Goal: Transaction & Acquisition: Book appointment/travel/reservation

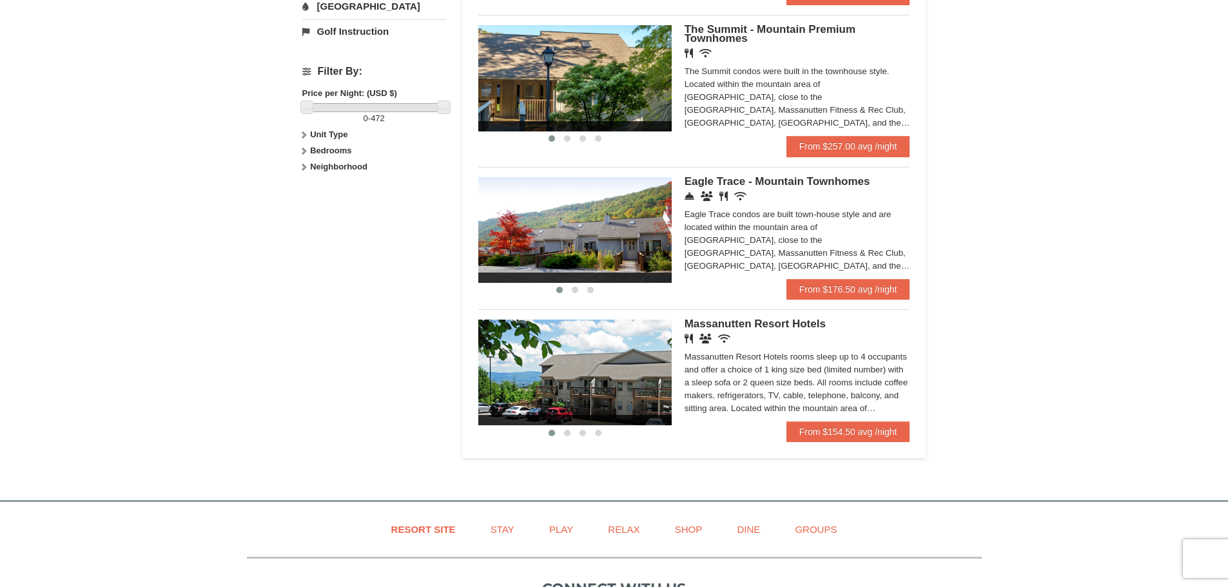
scroll to position [580, 0]
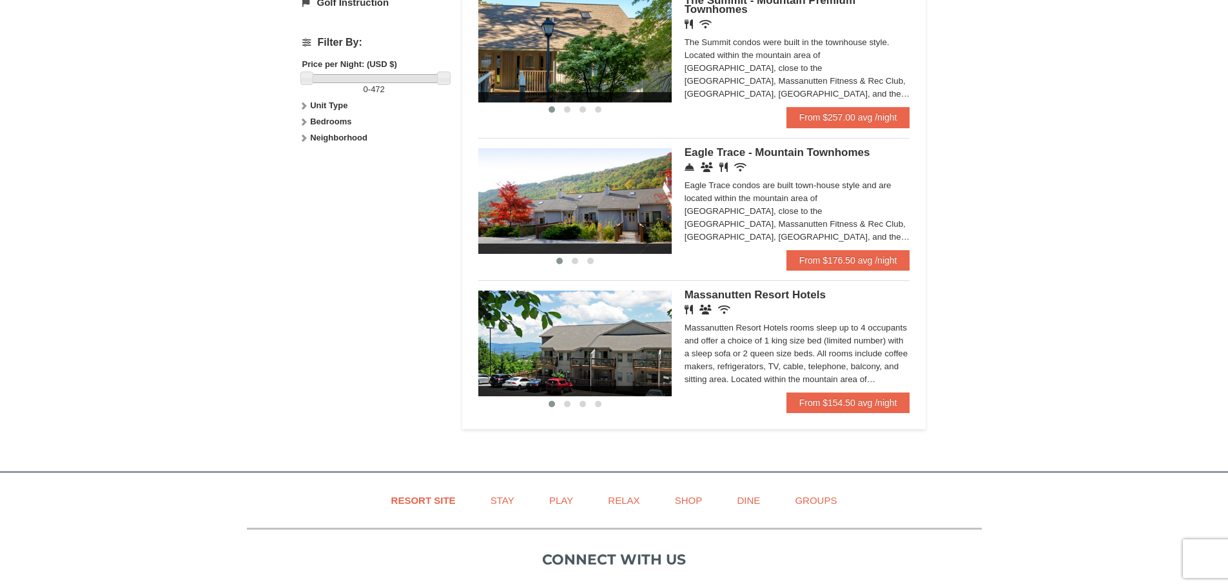
click at [603, 214] on img at bounding box center [574, 201] width 193 height 106
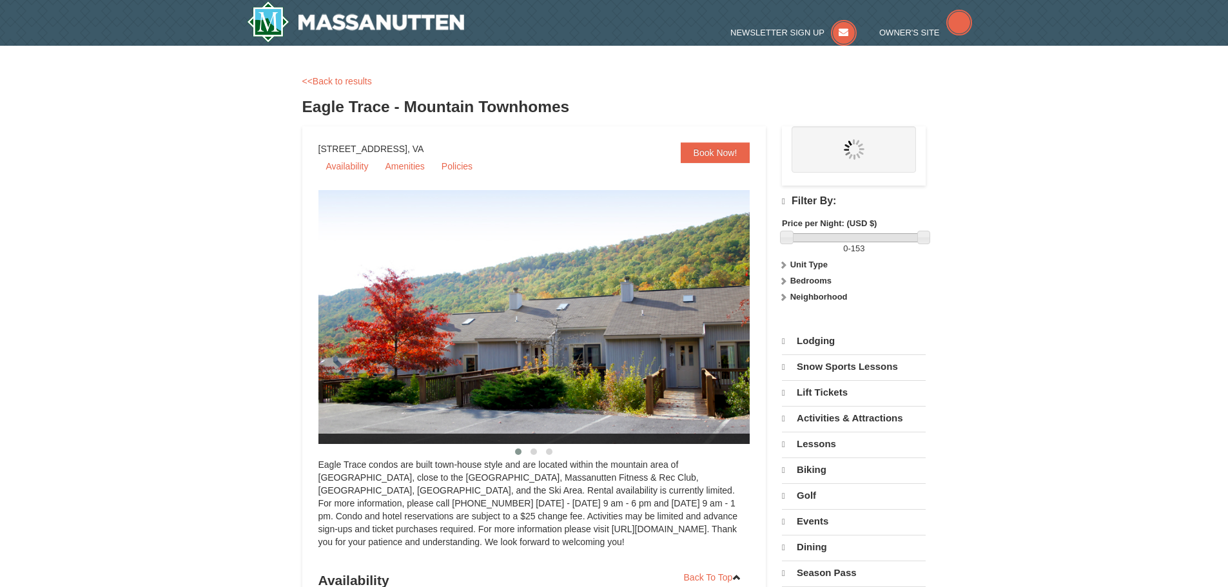
select select "9"
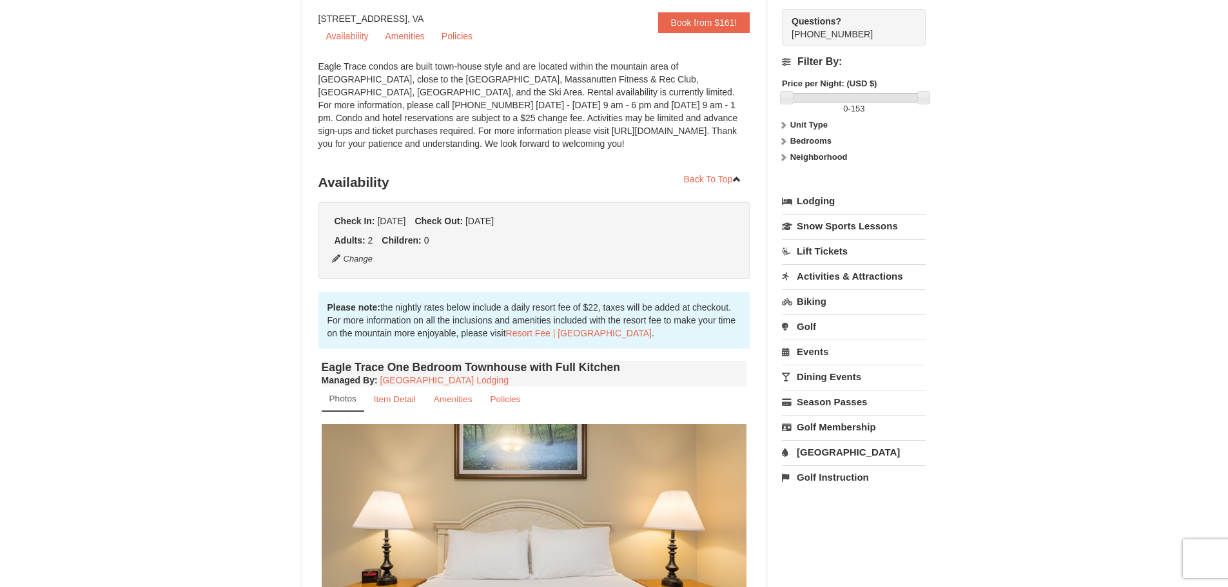
scroll to position [129, 0]
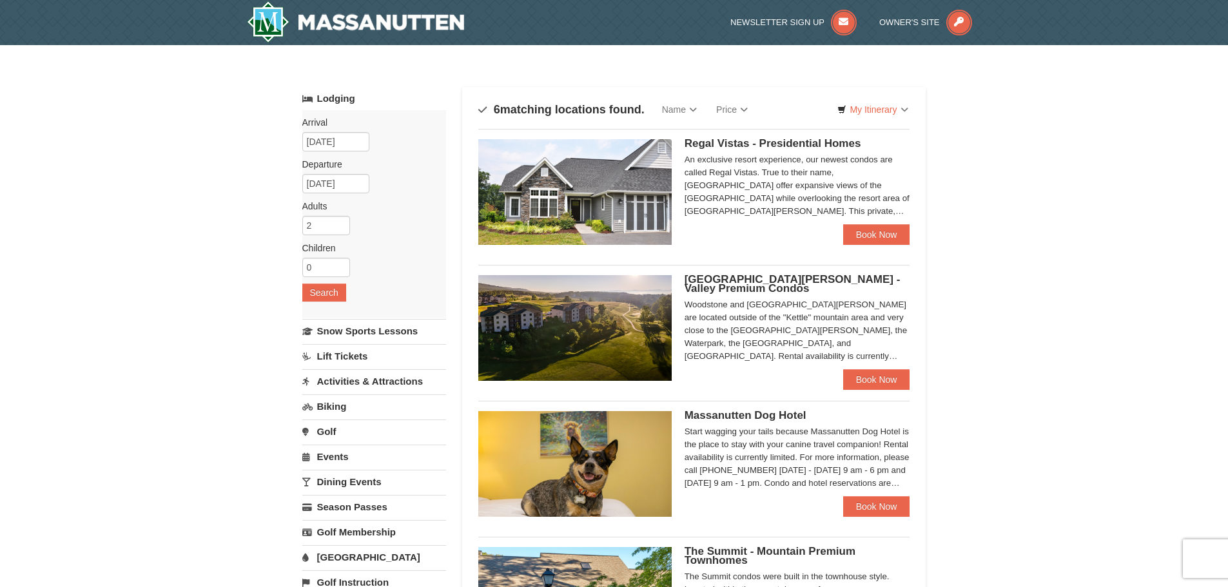
click at [730, 273] on div "Woodstone Meadows - Valley Premium Condos Woodstone and Woodstone Casa de Campo…" at bounding box center [694, 323] width 432 height 117
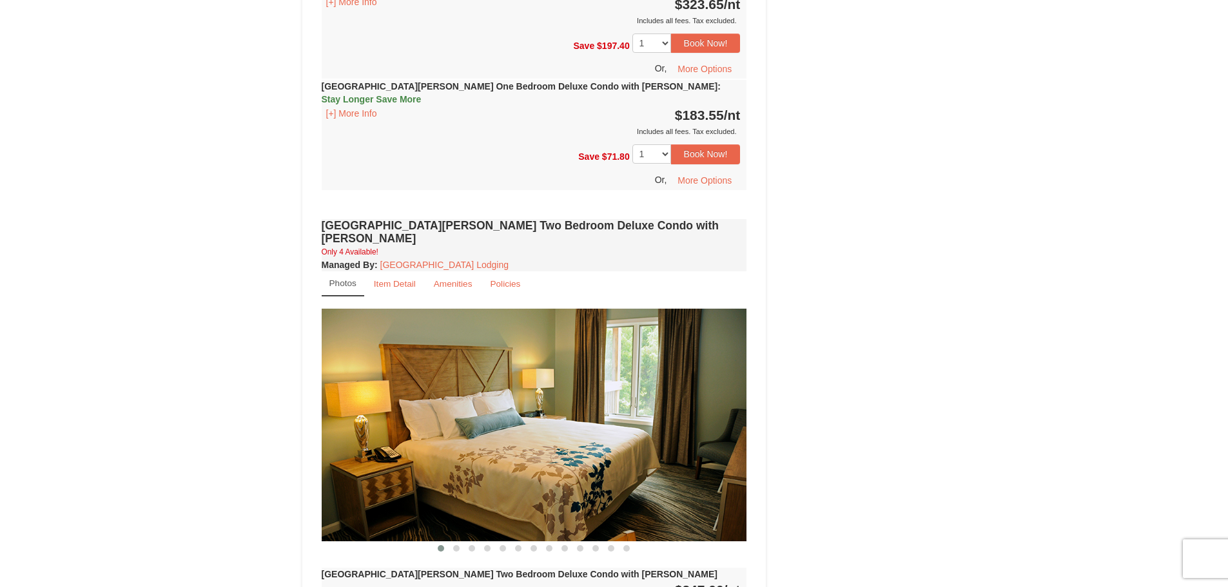
scroll to position [1546, 0]
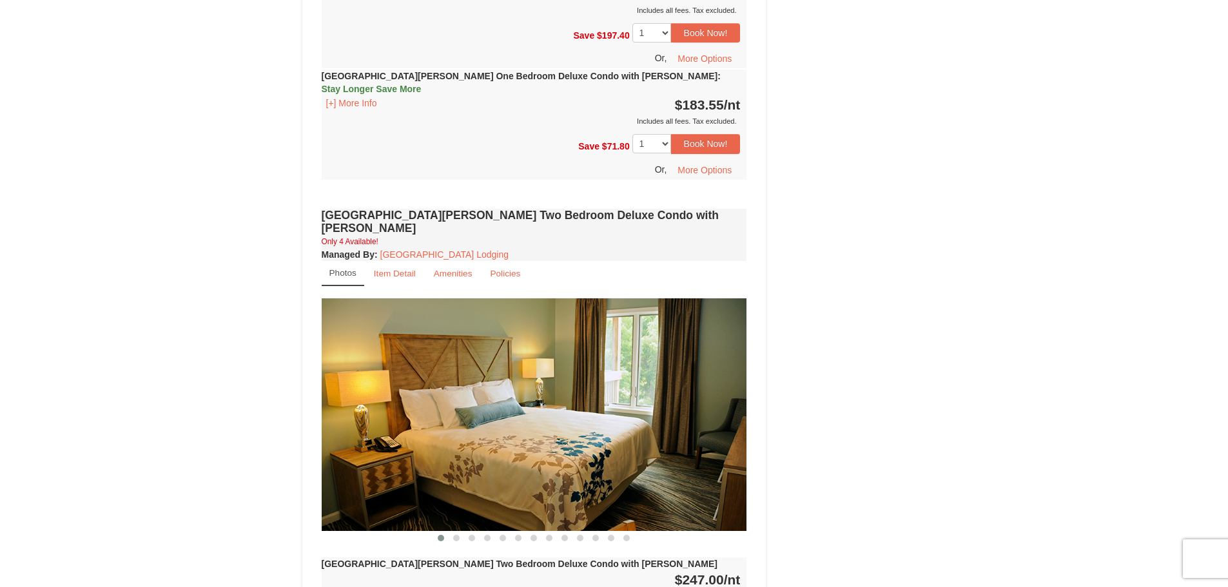
click at [597, 345] on img at bounding box center [534, 414] width 425 height 233
click at [735, 367] on img at bounding box center [534, 414] width 425 height 233
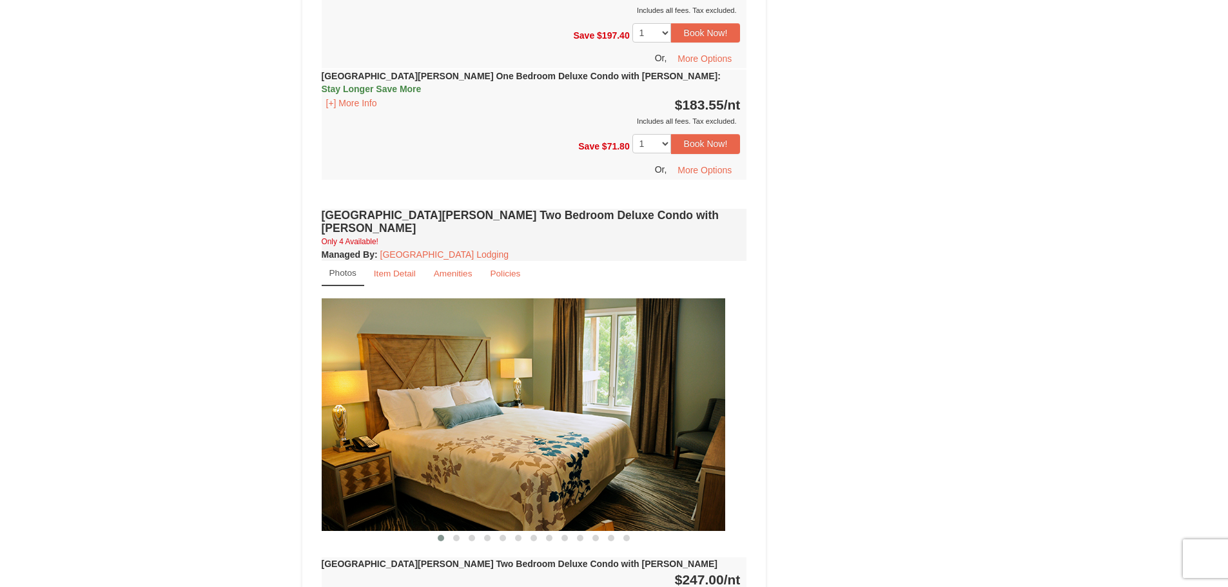
drag, startPoint x: 637, startPoint y: 374, endPoint x: 353, endPoint y: 390, distance: 285.3
click at [364, 391] on img at bounding box center [512, 414] width 425 height 233
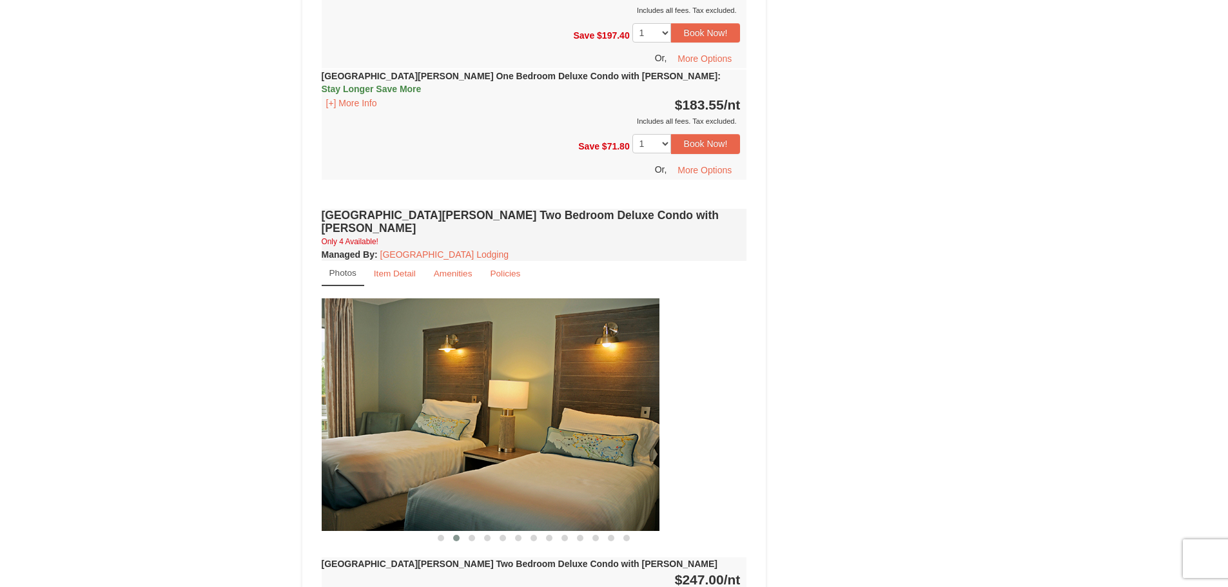
drag, startPoint x: 580, startPoint y: 387, endPoint x: 257, endPoint y: 389, distance: 323.6
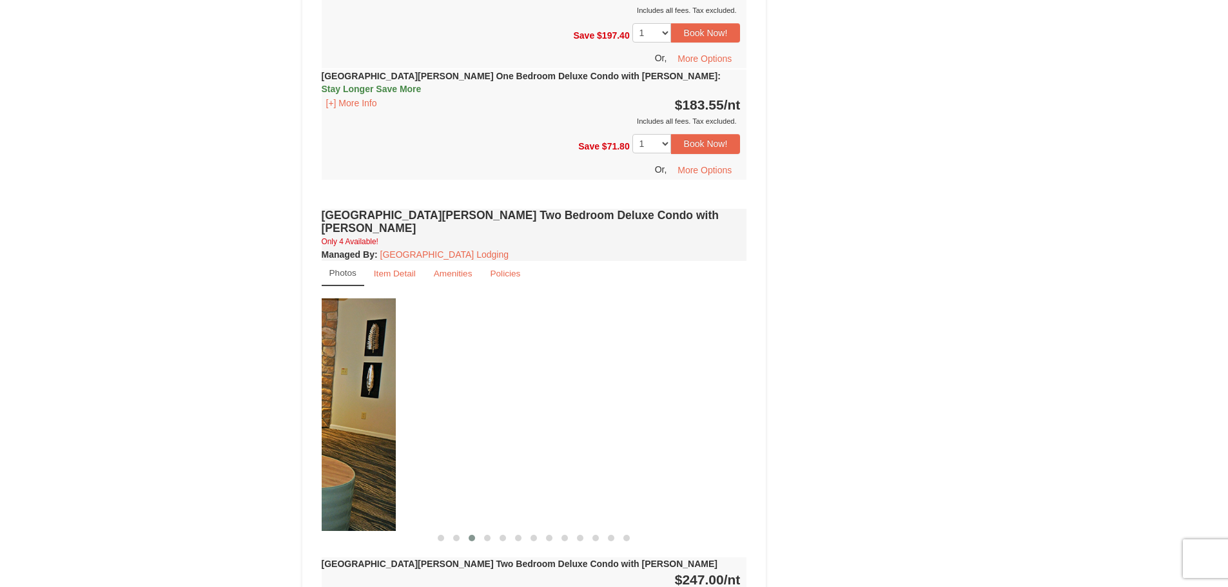
drag, startPoint x: 668, startPoint y: 356, endPoint x: 313, endPoint y: 373, distance: 356.2
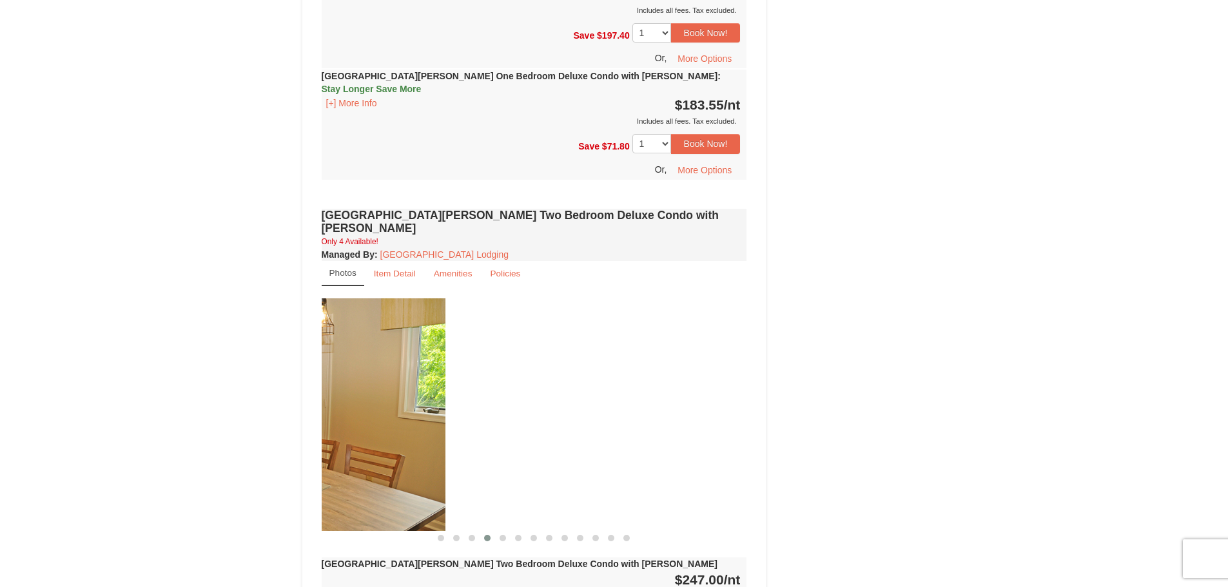
drag, startPoint x: 650, startPoint y: 369, endPoint x: 348, endPoint y: 389, distance: 302.3
click at [348, 389] on img at bounding box center [232, 414] width 425 height 233
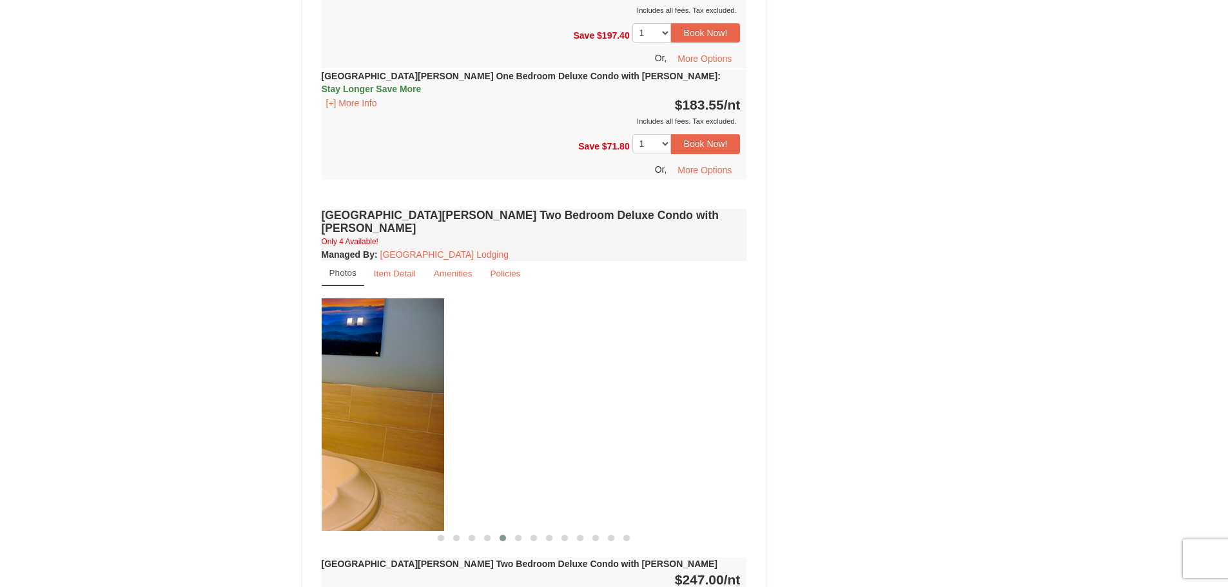
drag, startPoint x: 623, startPoint y: 365, endPoint x: 305, endPoint y: 385, distance: 319.1
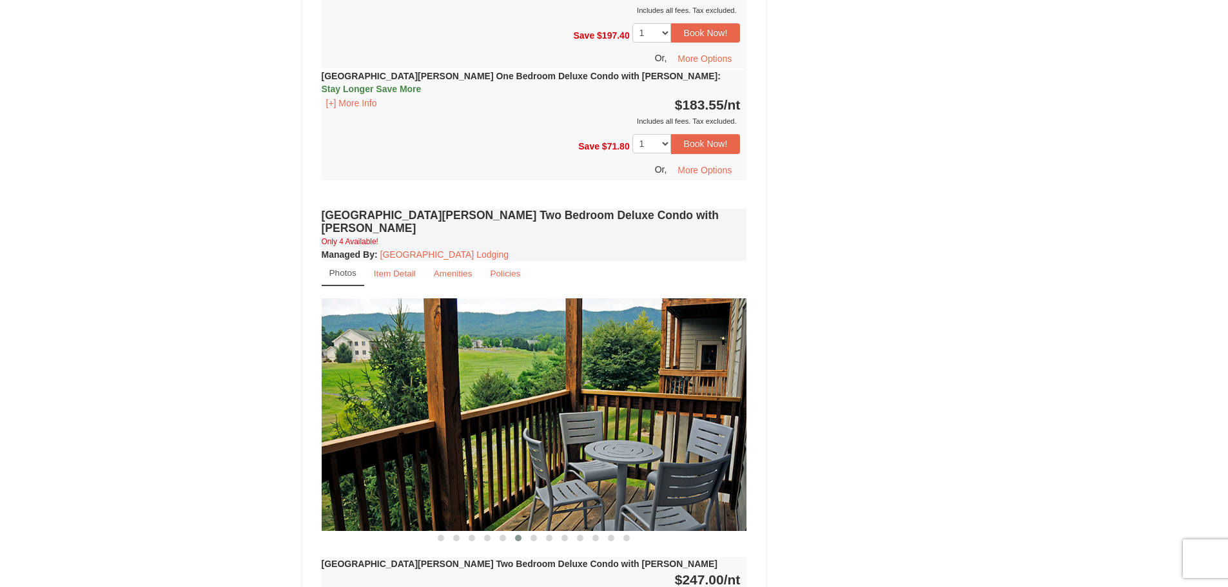
drag, startPoint x: 647, startPoint y: 371, endPoint x: 295, endPoint y: 390, distance: 353.1
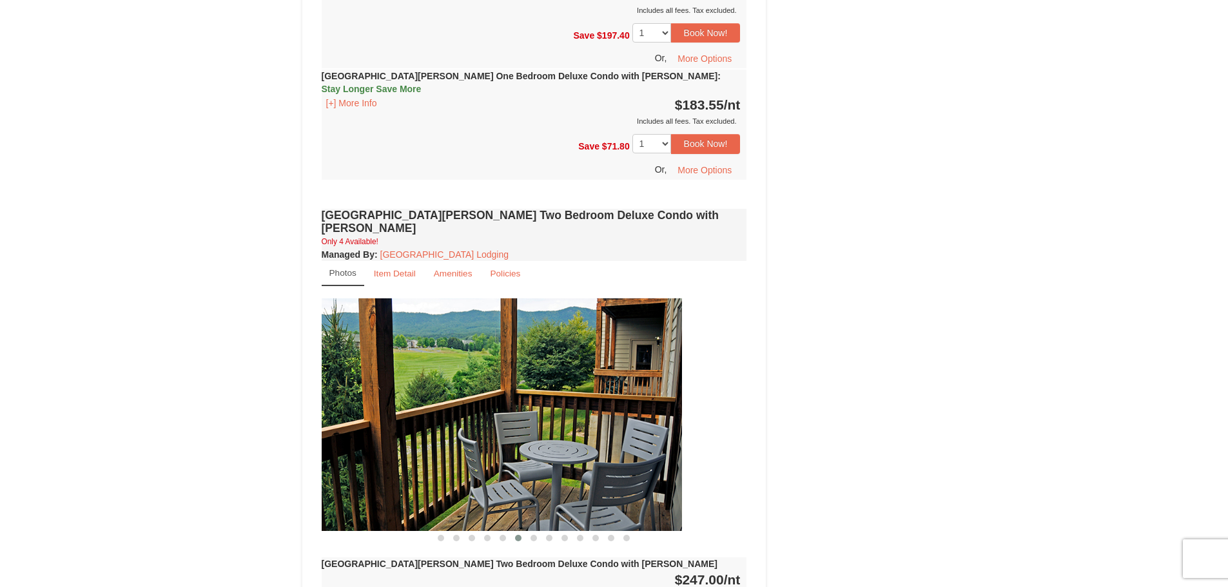
drag, startPoint x: 535, startPoint y: 365, endPoint x: 346, endPoint y: 380, distance: 189.5
click at [346, 380] on img at bounding box center [469, 414] width 425 height 233
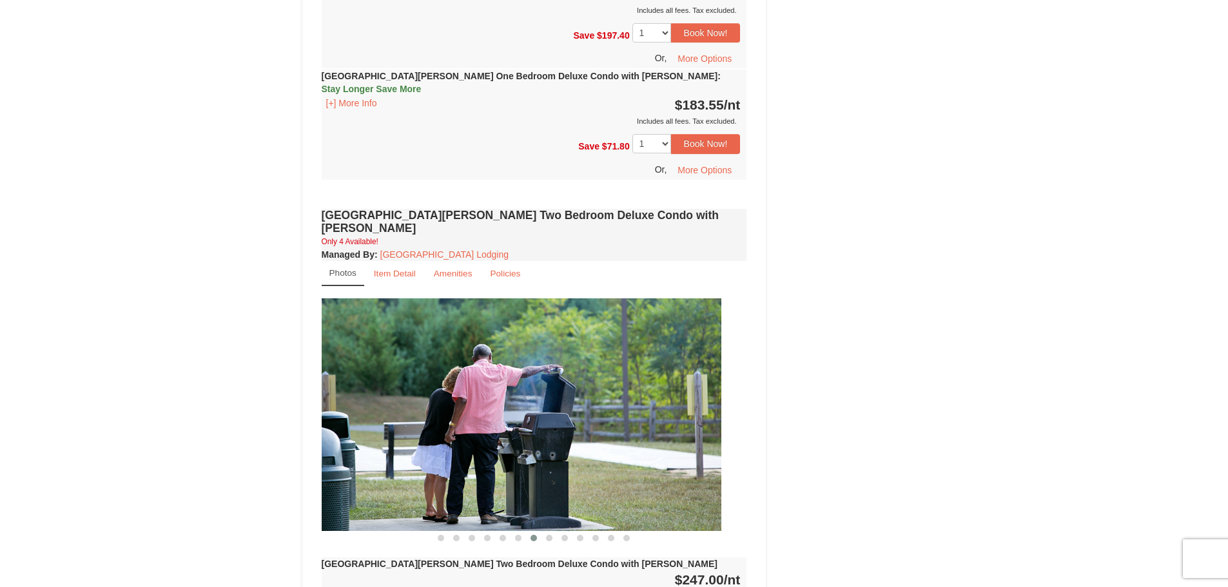
drag, startPoint x: 581, startPoint y: 376, endPoint x: 297, endPoint y: 370, distance: 284.3
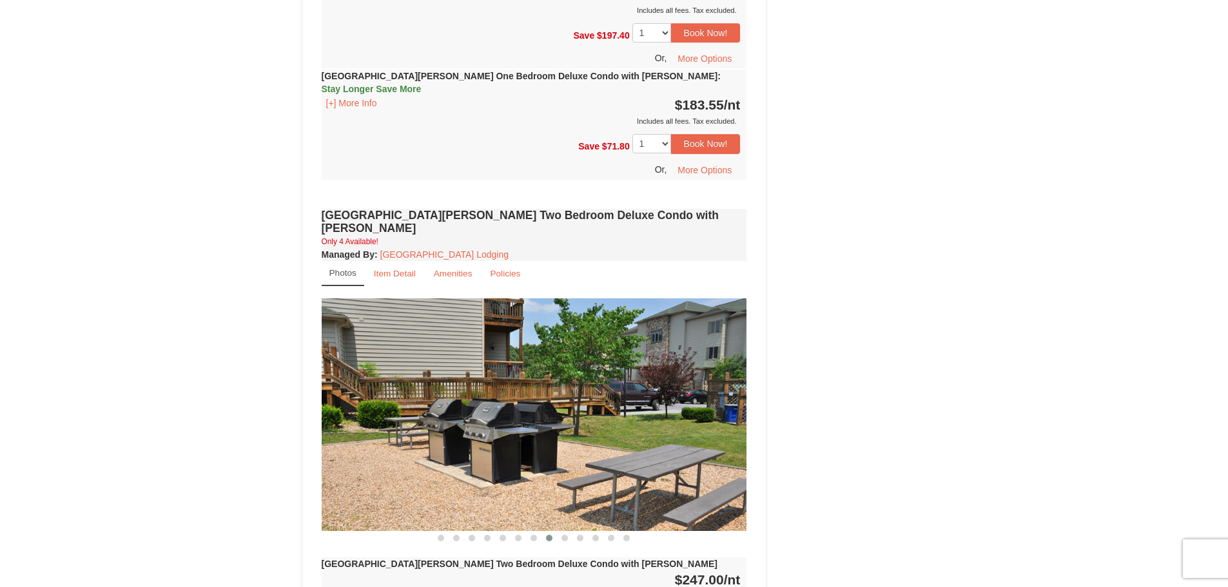
drag, startPoint x: 545, startPoint y: 352, endPoint x: 311, endPoint y: 378, distance: 235.4
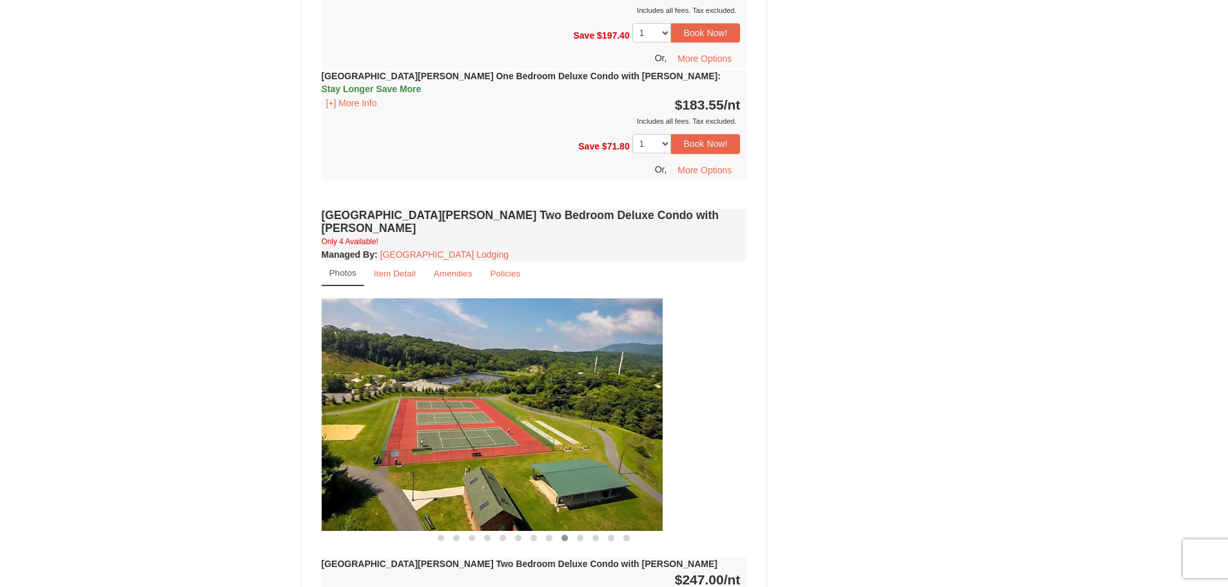
drag, startPoint x: 545, startPoint y: 360, endPoint x: 477, endPoint y: 358, distance: 67.7
click at [375, 381] on img at bounding box center [449, 414] width 425 height 233
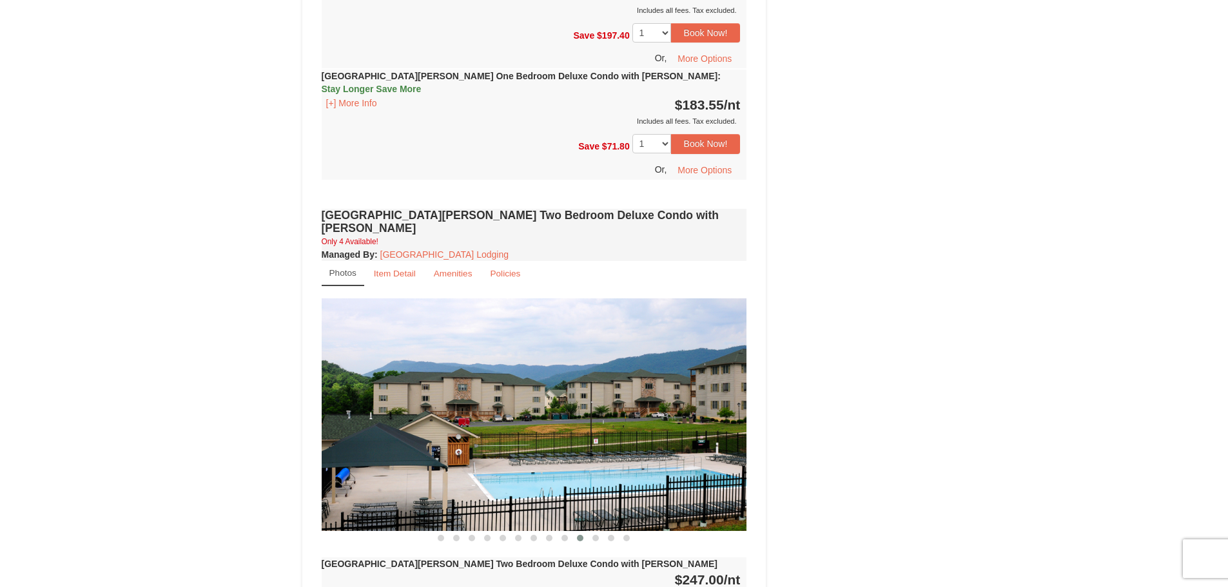
drag, startPoint x: 583, startPoint y: 371, endPoint x: 421, endPoint y: 385, distance: 162.4
click at [407, 393] on img at bounding box center [534, 414] width 425 height 233
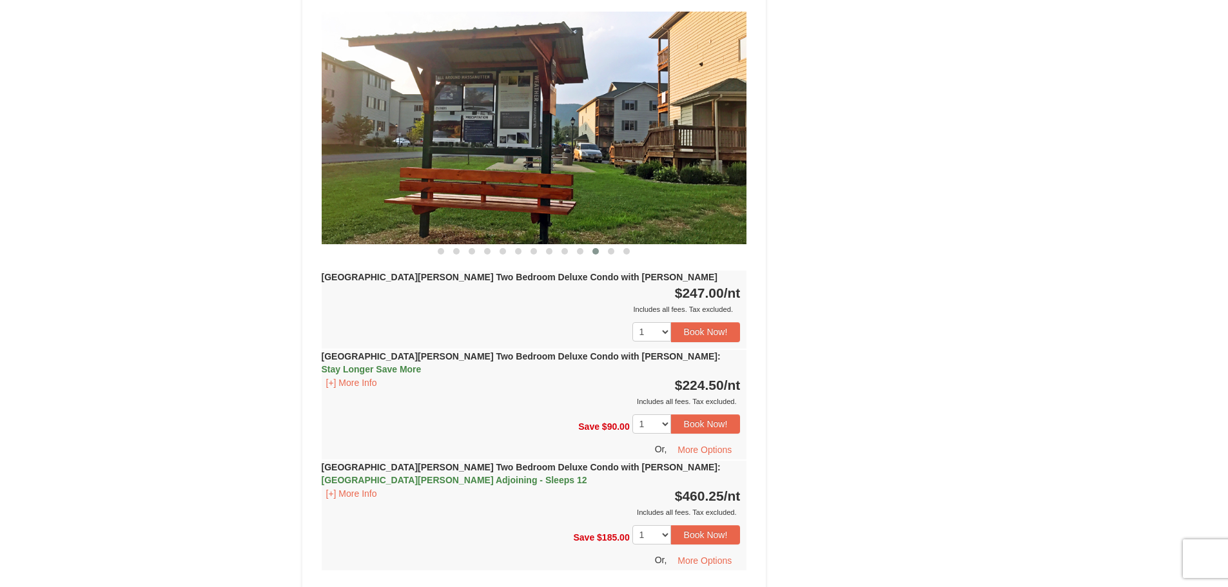
scroll to position [1804, 0]
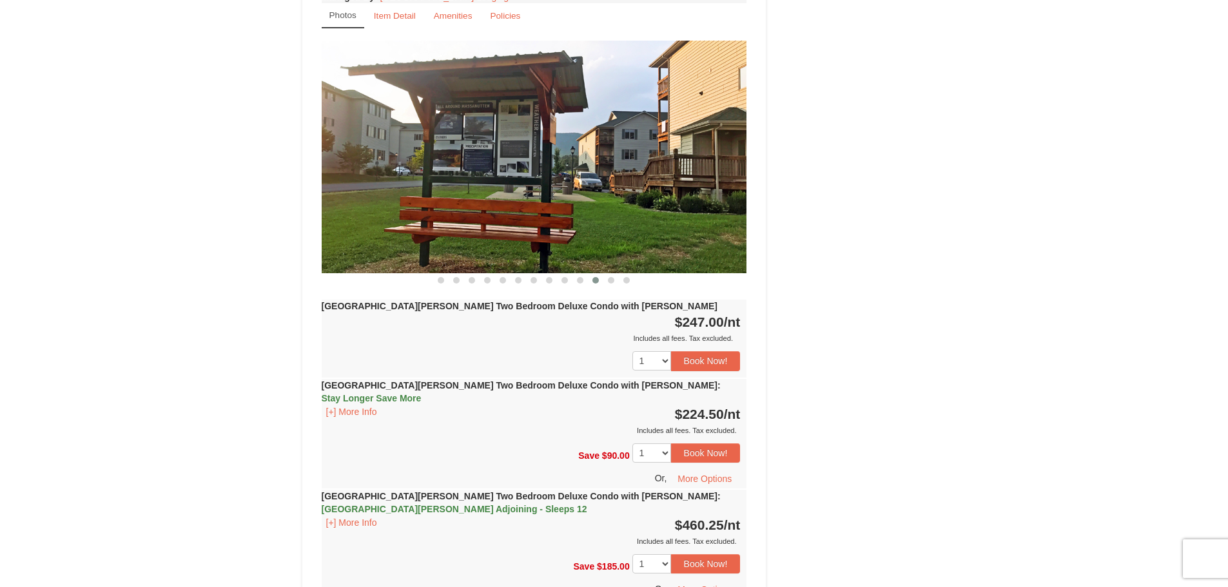
click at [422, 393] on span "Stay Longer Save More" at bounding box center [372, 398] width 100 height 10
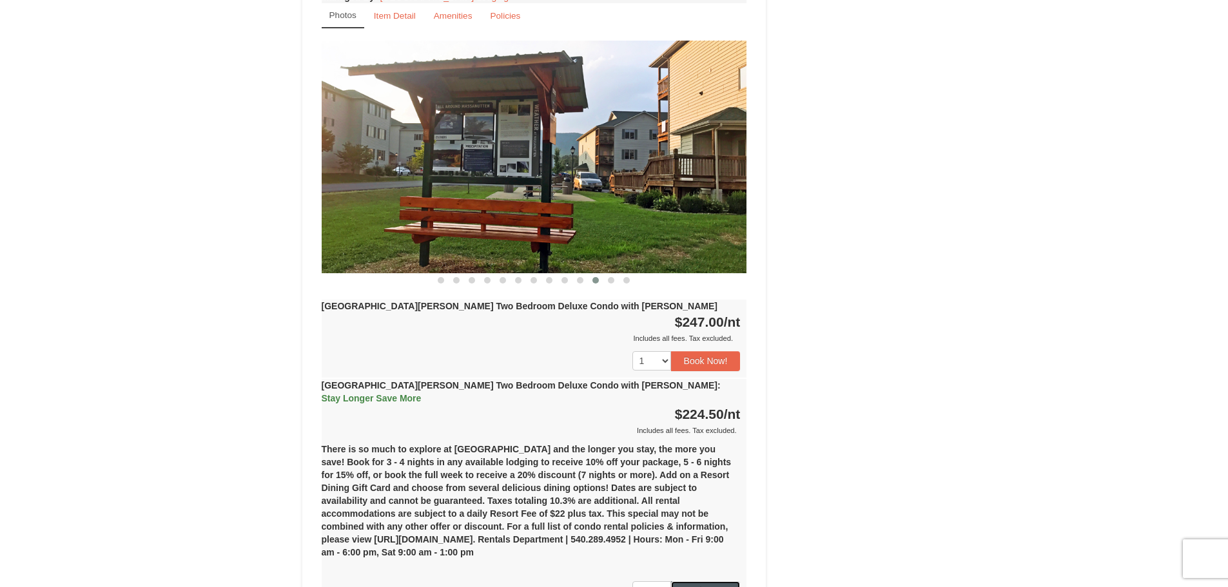
click at [702, 581] on button "Book Now!" at bounding box center [706, 590] width 70 height 19
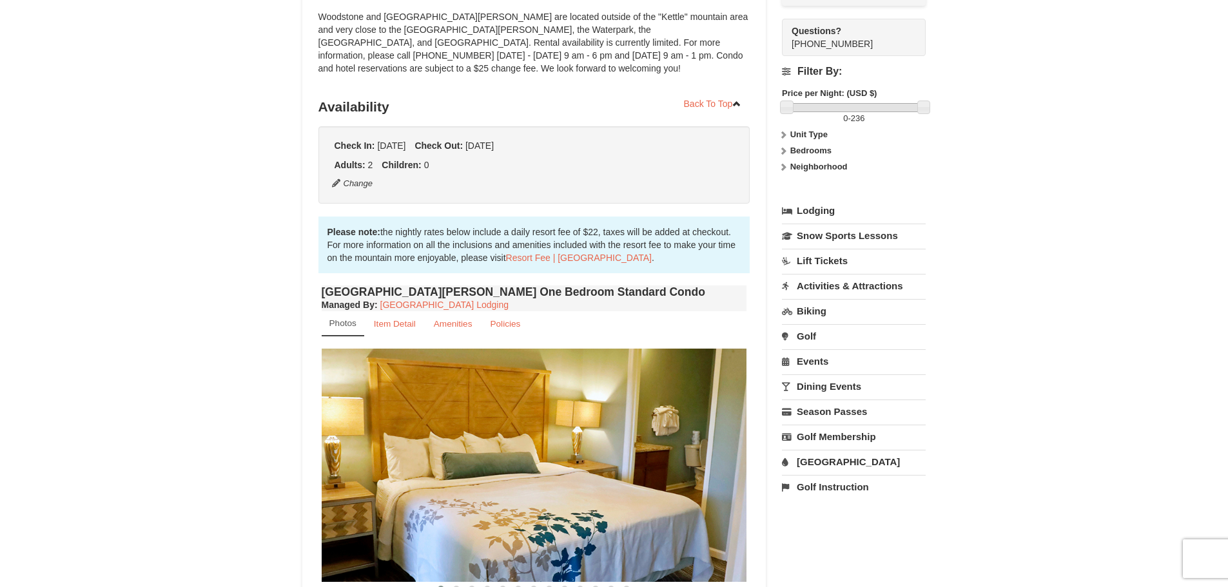
scroll to position [126, 0]
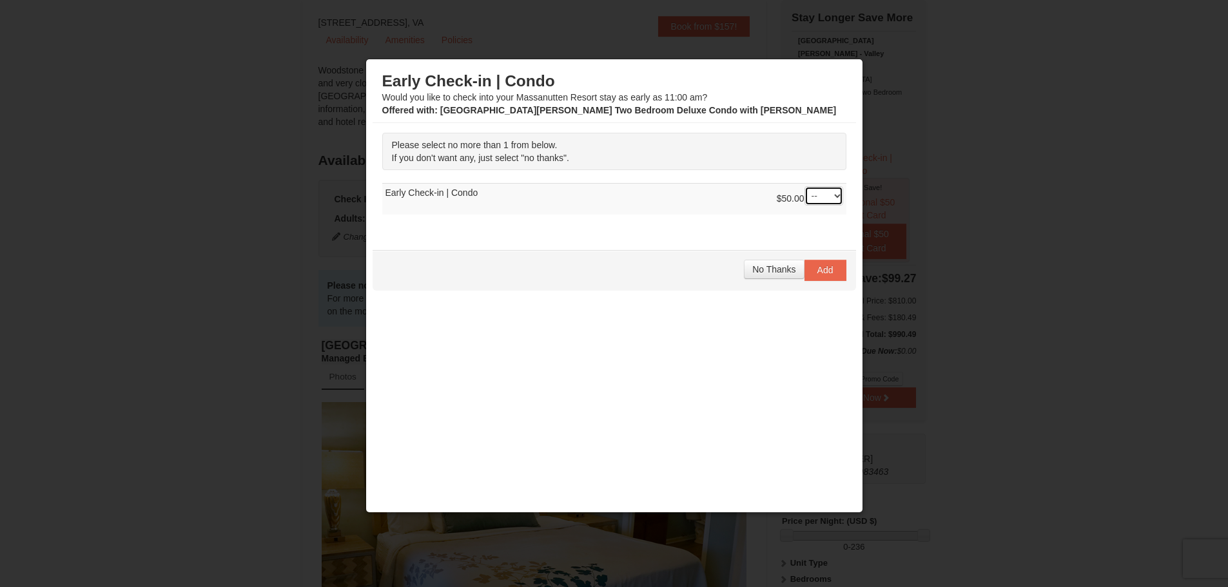
click at [827, 194] on select "-- 01" at bounding box center [823, 195] width 39 height 19
select select "1"
click at [804, 186] on select "-- 01" at bounding box center [823, 195] width 39 height 19
click at [817, 275] on span "Add" at bounding box center [825, 270] width 16 height 10
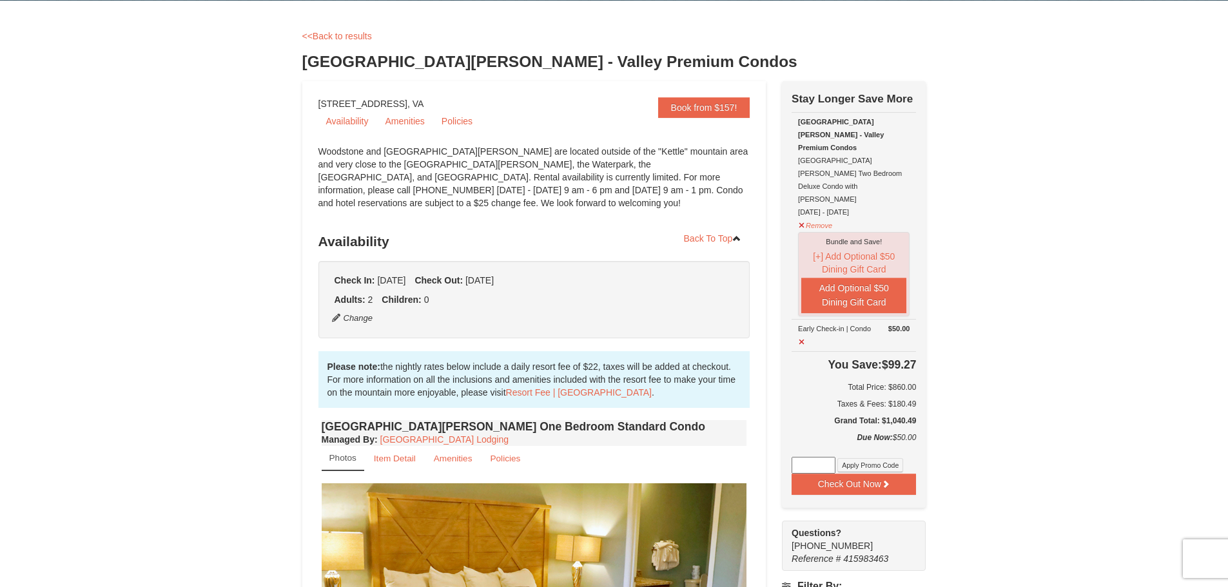
scroll to position [0, 0]
